Goal: Navigation & Orientation: Find specific page/section

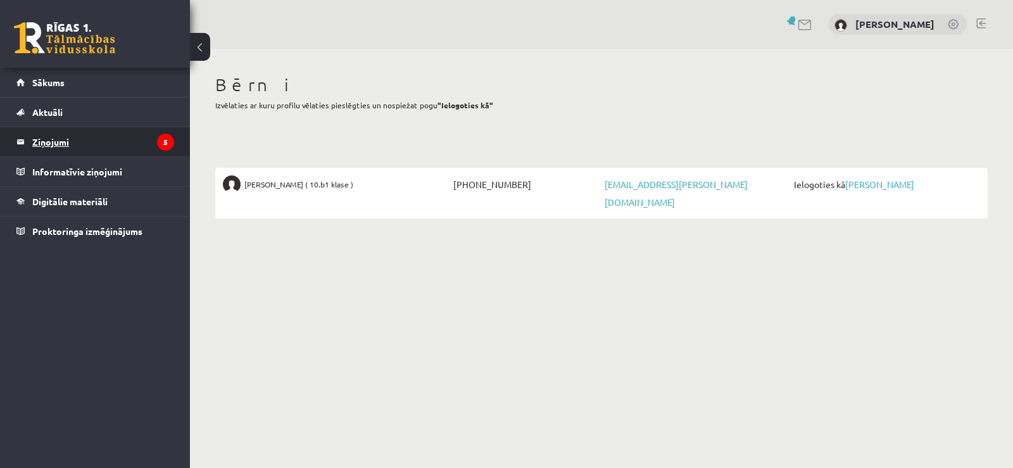
click at [32, 140] on legend "Ziņojumi 5" at bounding box center [103, 141] width 142 height 29
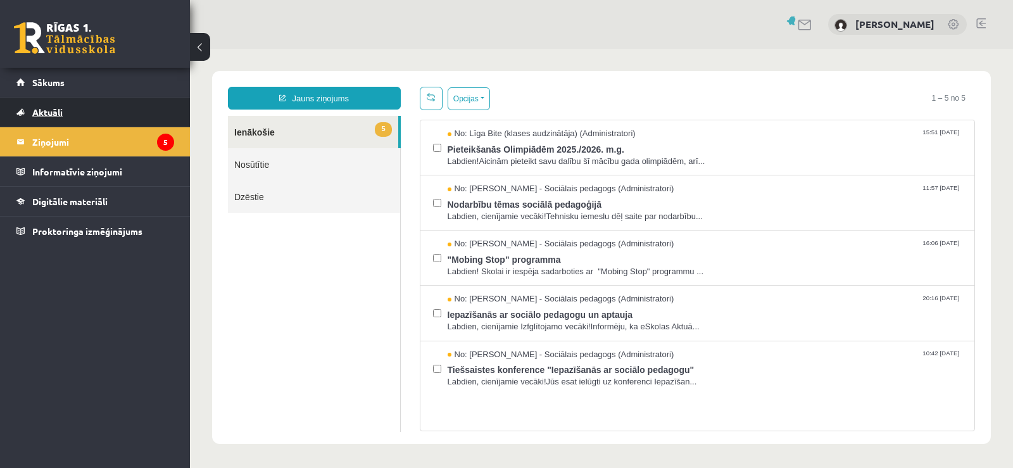
click at [46, 106] on link "Aktuāli" at bounding box center [95, 111] width 158 height 29
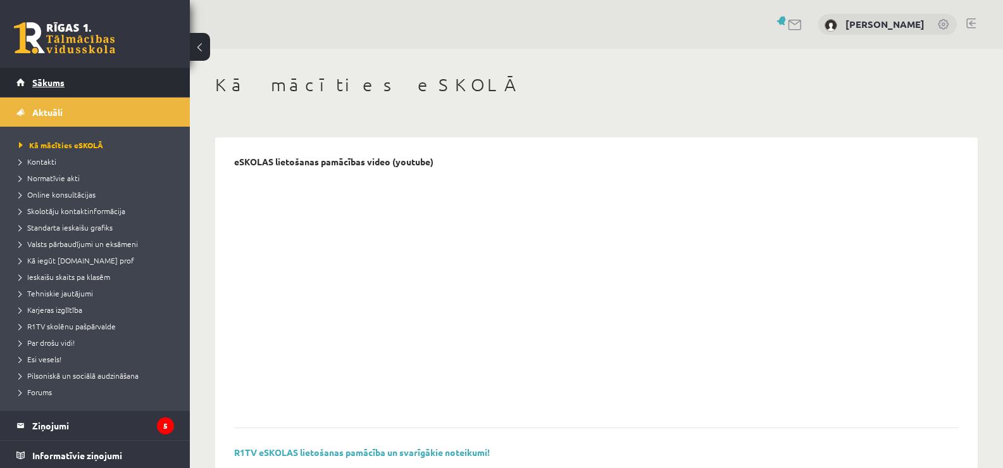
click at [51, 85] on span "Sākums" at bounding box center [48, 82] width 32 height 11
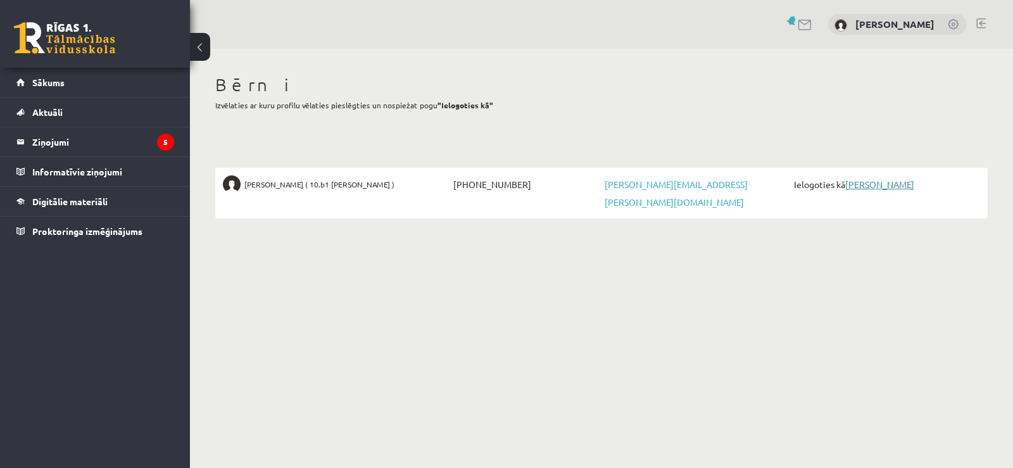
click at [865, 186] on link "[PERSON_NAME]" at bounding box center [879, 183] width 69 height 11
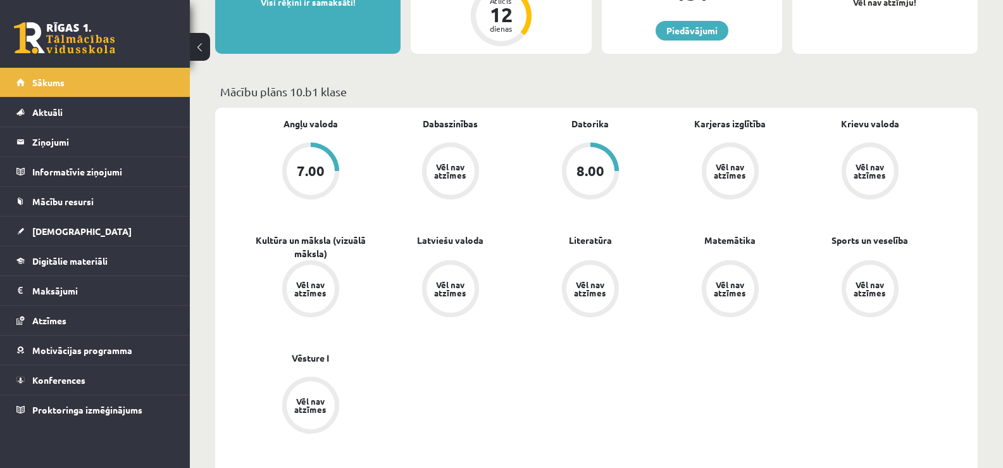
scroll to position [253, 0]
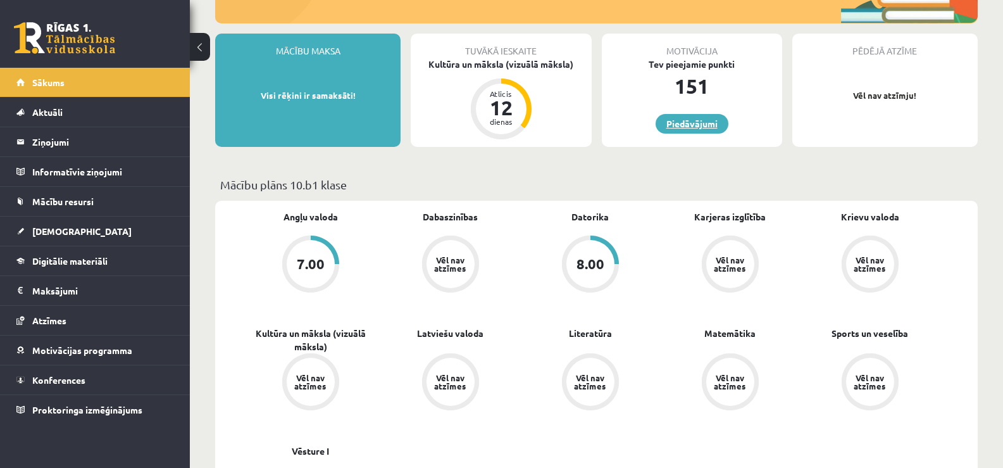
click at [677, 120] on link "Piedāvājumi" at bounding box center [692, 124] width 73 height 20
